Goal: Information Seeking & Learning: Learn about a topic

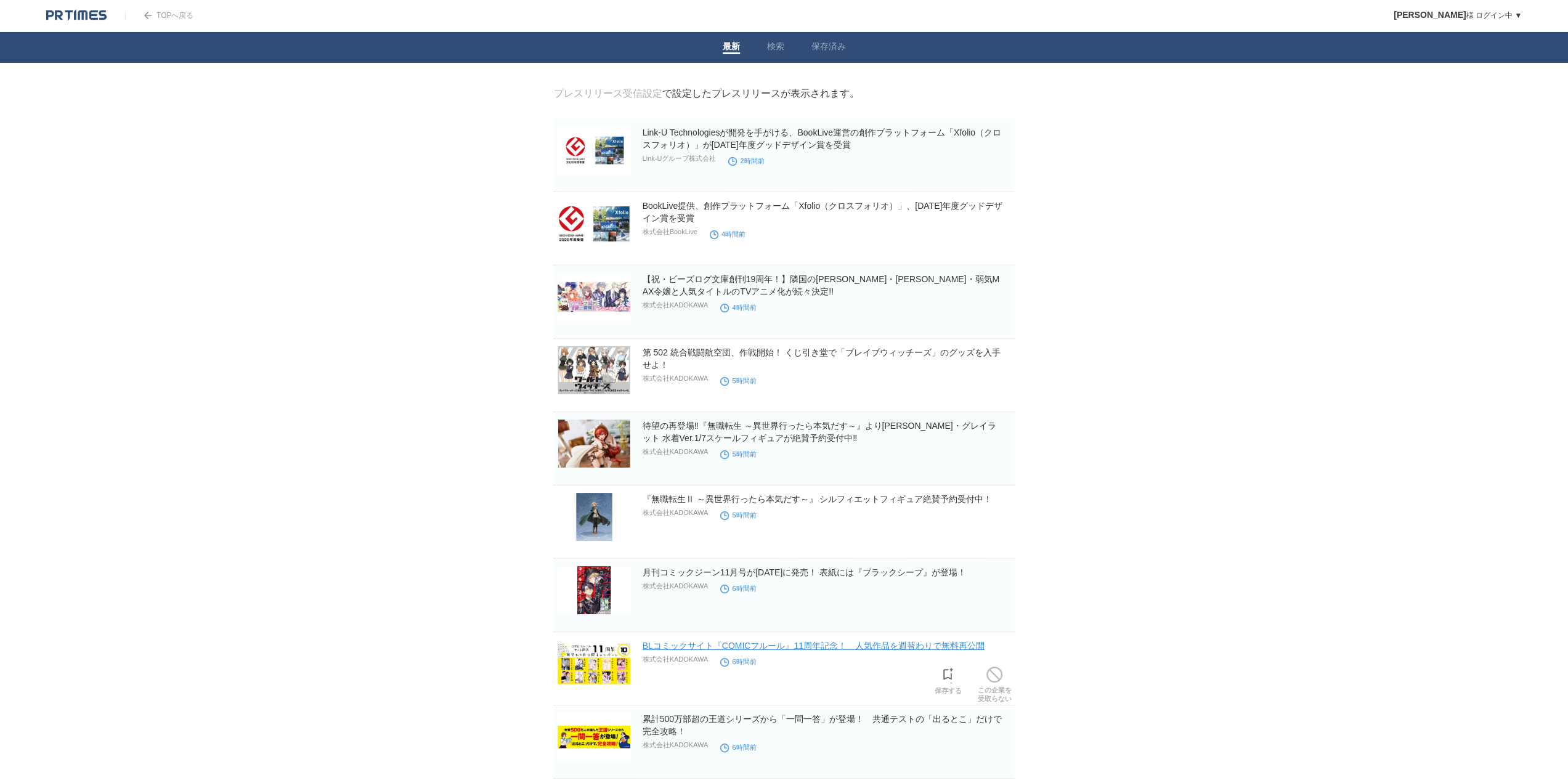
click at [677, 649] on link "BLコミックサイト『COMICフルール』11周年記念！　人気作品を週替わりで無料再公開" at bounding box center [814, 646] width 342 height 10
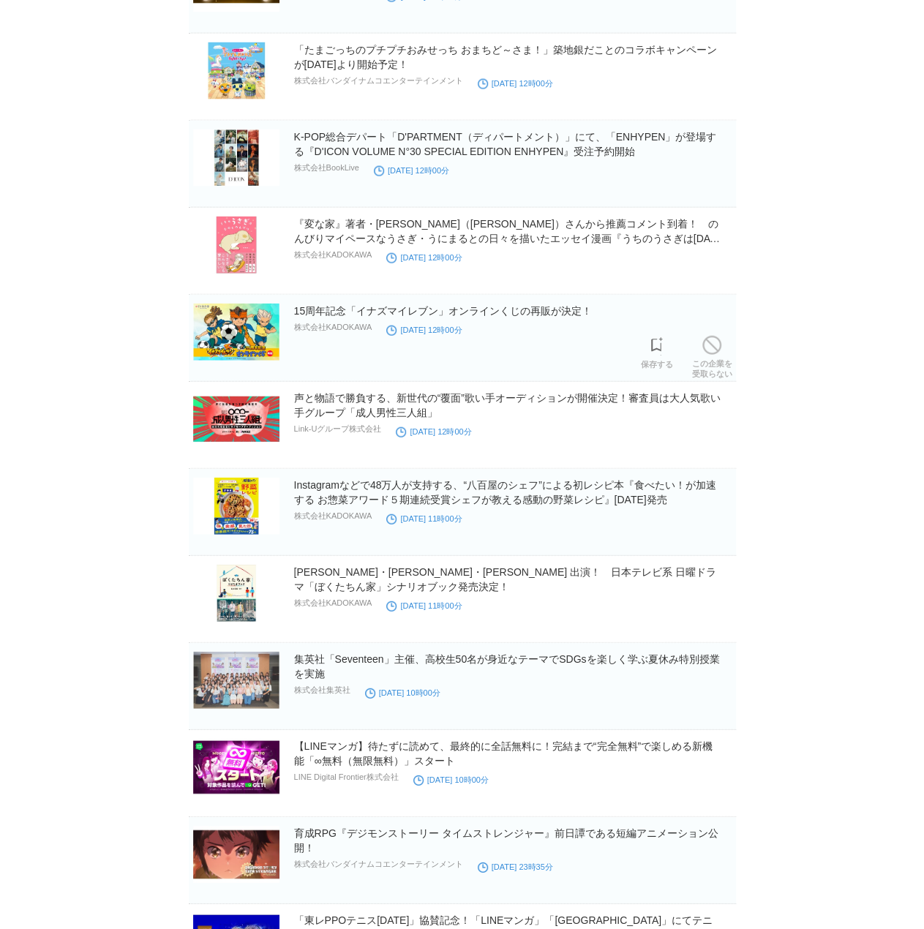
scroll to position [1975, 0]
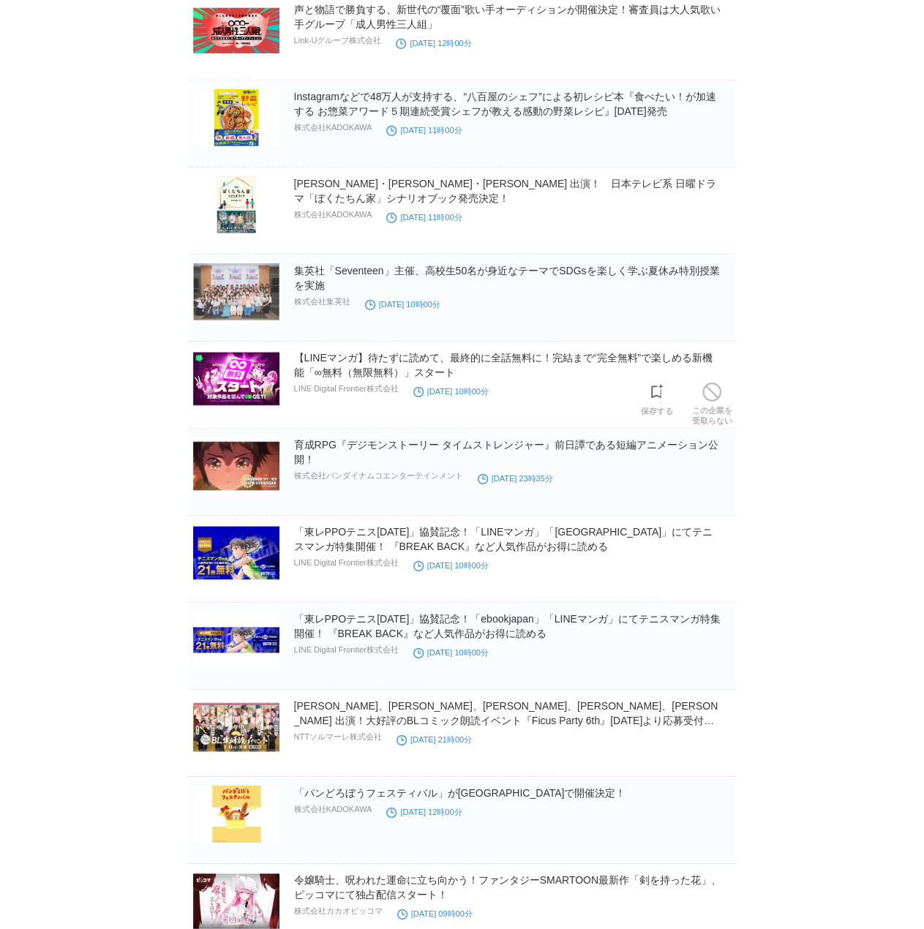
click at [241, 369] on img at bounding box center [236, 378] width 86 height 57
